Goal: Navigation & Orientation: Find specific page/section

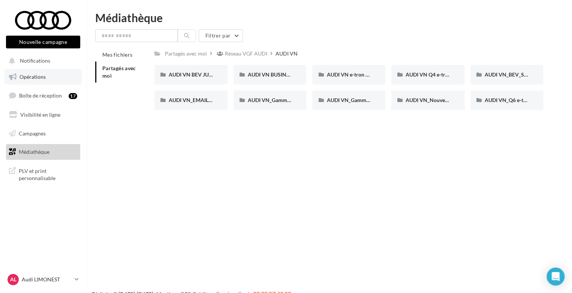
click at [51, 79] on link "Opérations" at bounding box center [42, 77] width 77 height 16
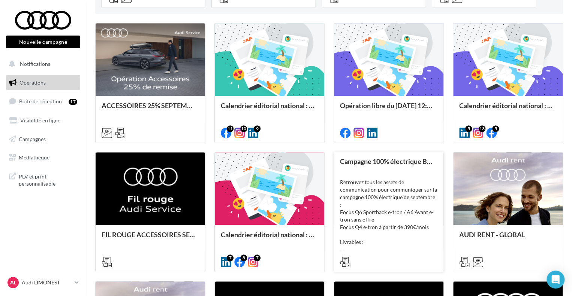
scroll to position [362, 0]
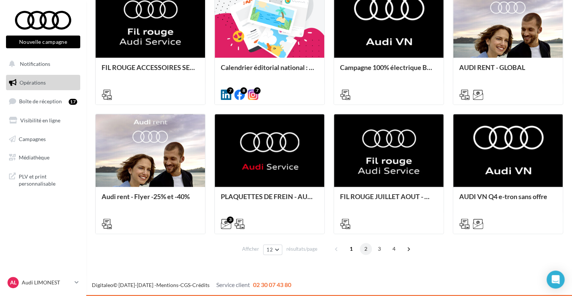
click at [367, 250] on span "2" at bounding box center [366, 249] width 12 height 12
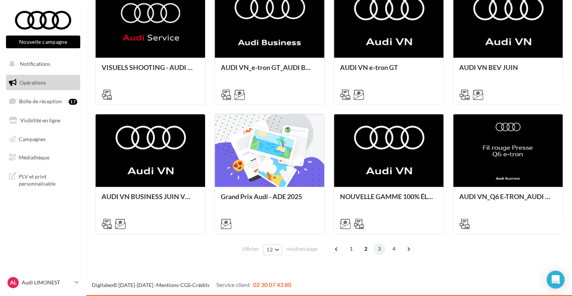
click at [375, 248] on span "3" at bounding box center [379, 249] width 12 height 12
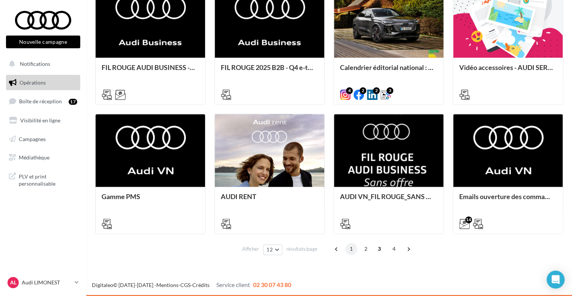
click at [347, 250] on span "1" at bounding box center [351, 249] width 12 height 12
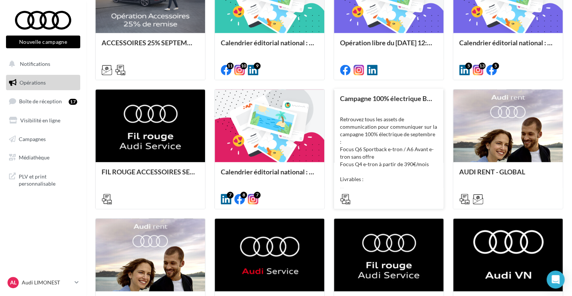
scroll to position [337, 0]
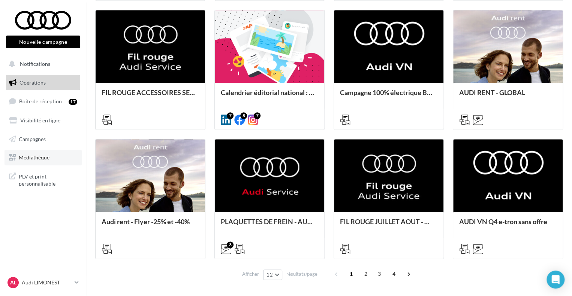
click at [51, 161] on link "Médiathèque" at bounding box center [42, 158] width 77 height 16
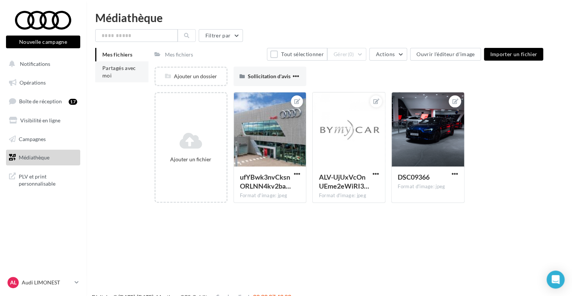
click at [111, 75] on span "Partagés avec moi" at bounding box center [119, 72] width 34 height 14
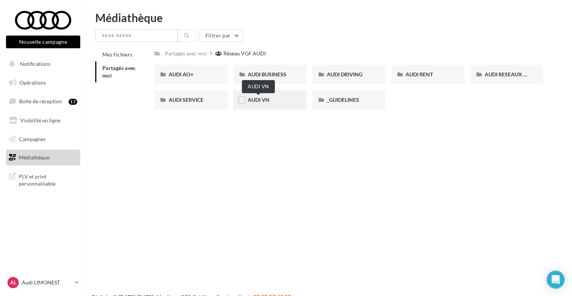
click at [268, 100] on span "AUDI VN" at bounding box center [259, 100] width 22 height 6
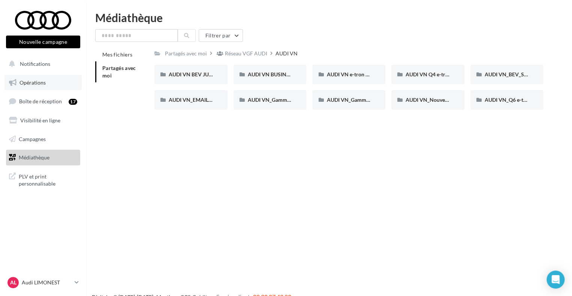
click at [54, 79] on link "Opérations" at bounding box center [42, 83] width 77 height 16
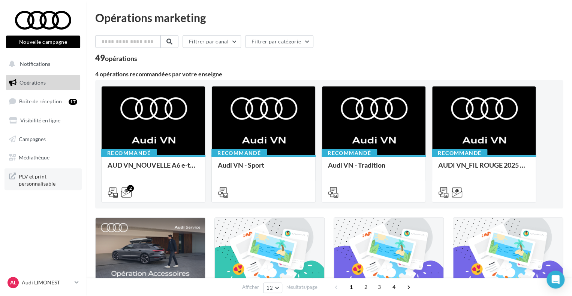
click at [64, 177] on span "PLV et print personnalisable" at bounding box center [48, 180] width 58 height 16
